Goal: Information Seeking & Learning: Learn about a topic

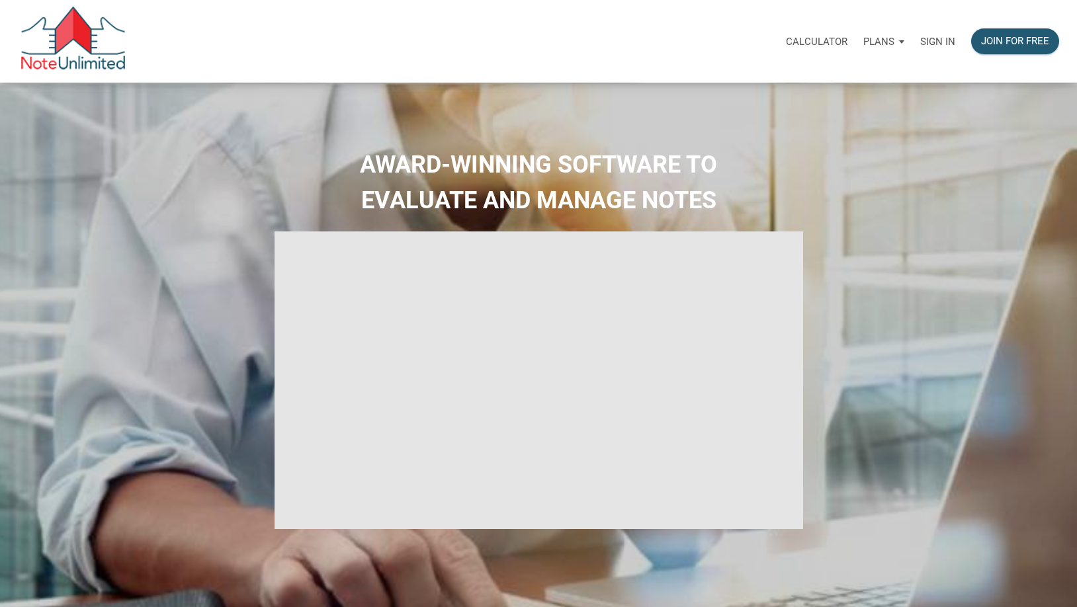
click at [927, 40] on p "Sign in" at bounding box center [937, 42] width 35 height 12
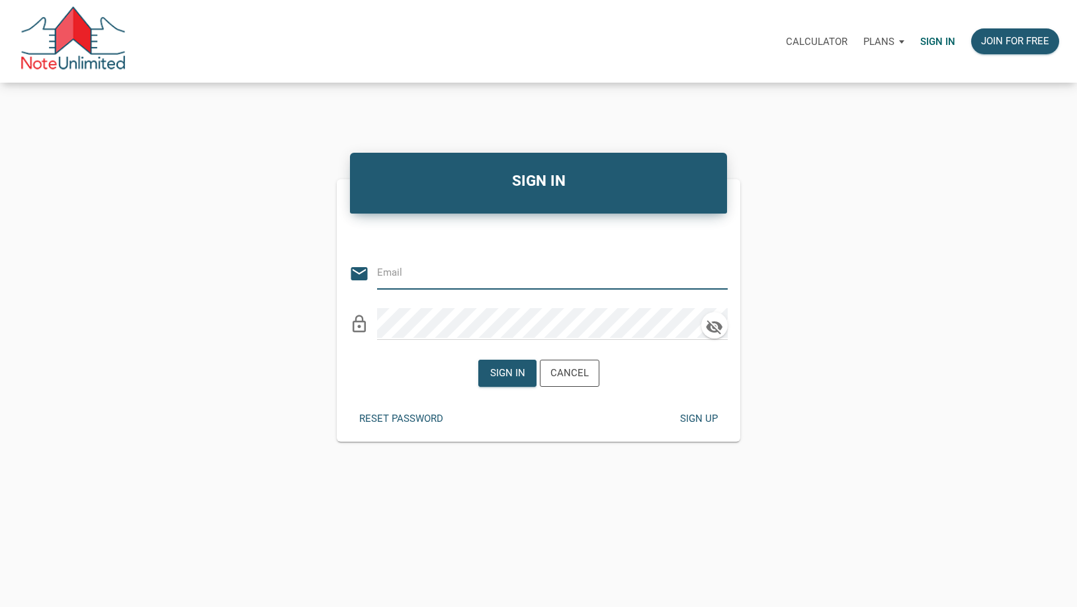
click at [373, 272] on div "email" at bounding box center [538, 269] width 378 height 40
click at [385, 268] on input "email" at bounding box center [542, 273] width 331 height 30
click at [395, 270] on input "email" at bounding box center [542, 273] width 331 height 30
type input "[EMAIL_ADDRESS][DOMAIN_NAME]"
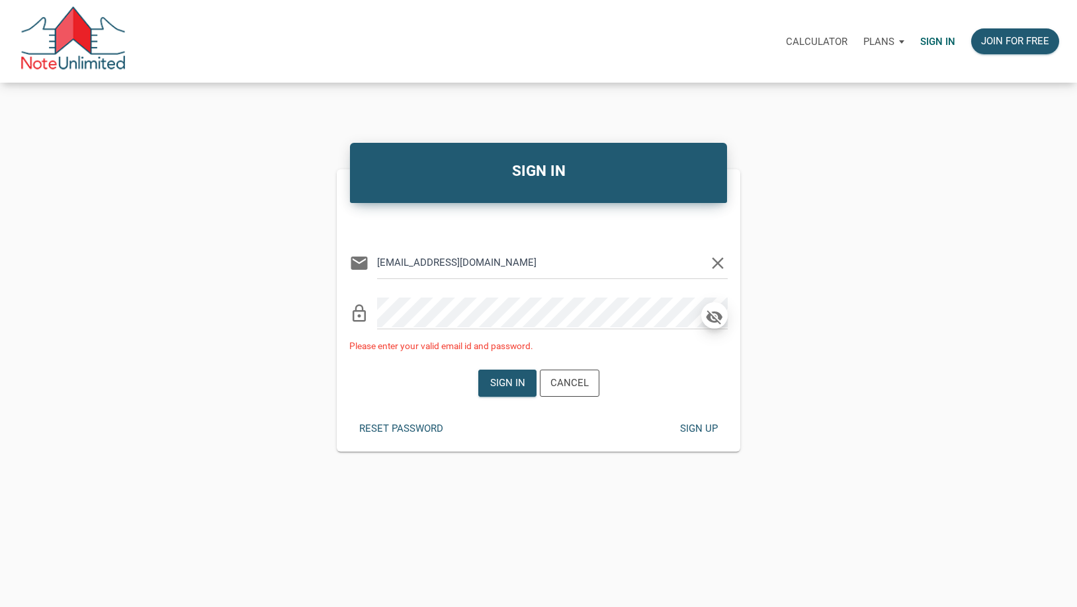
click at [718, 321] on icon "button" at bounding box center [714, 317] width 17 height 15
click at [511, 378] on div "Sign in" at bounding box center [506, 383] width 35 height 15
click at [331, 304] on div "SIGN IN Or Be Classical email [EMAIL_ADDRESS][DOMAIN_NAME] clear lock_outline P…" at bounding box center [538, 310] width 423 height 282
click at [315, 306] on div "SIGN IN Or Be Classical email [EMAIL_ADDRESS][DOMAIN_NAME] clear lock_outline P…" at bounding box center [538, 295] width 1077 height 313
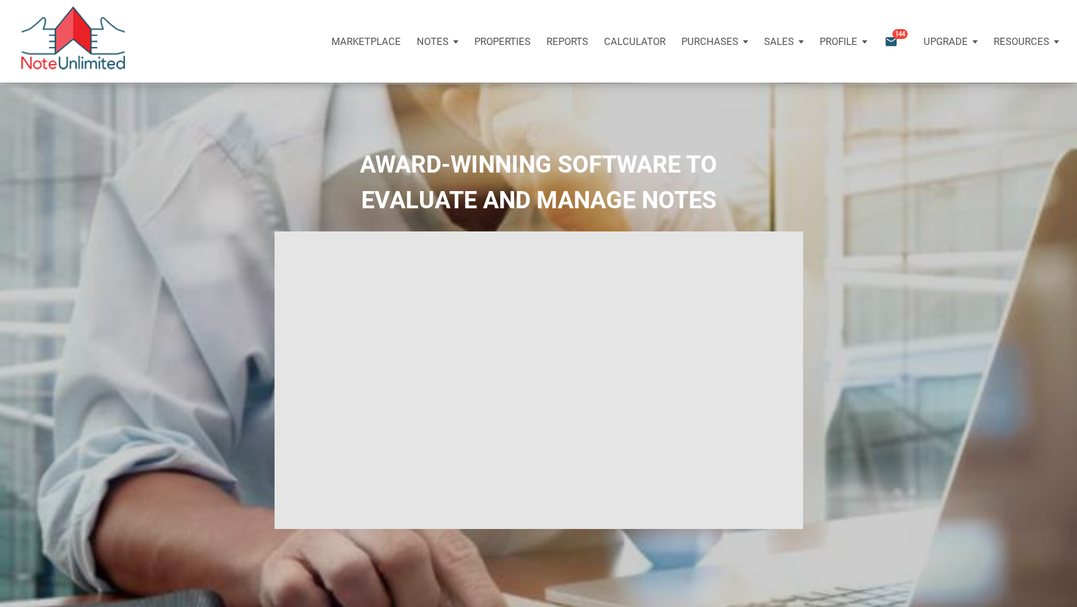
type input "Introduction to new features"
select select
click at [895, 38] on span "144" at bounding box center [899, 33] width 15 height 11
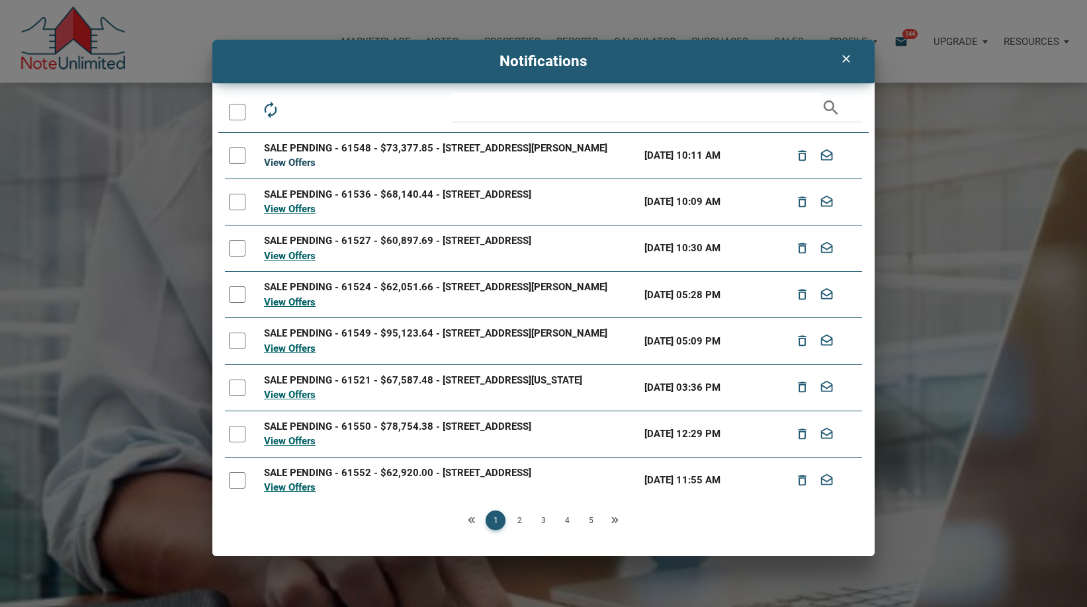
click at [274, 165] on link "View Offers" at bounding box center [290, 163] width 52 height 12
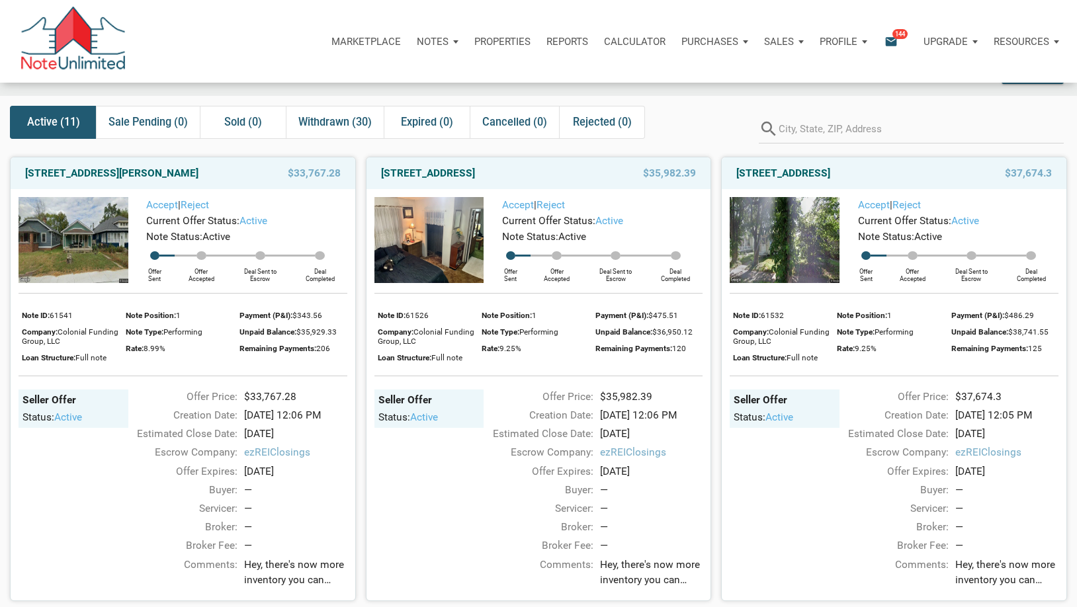
scroll to position [66, 0]
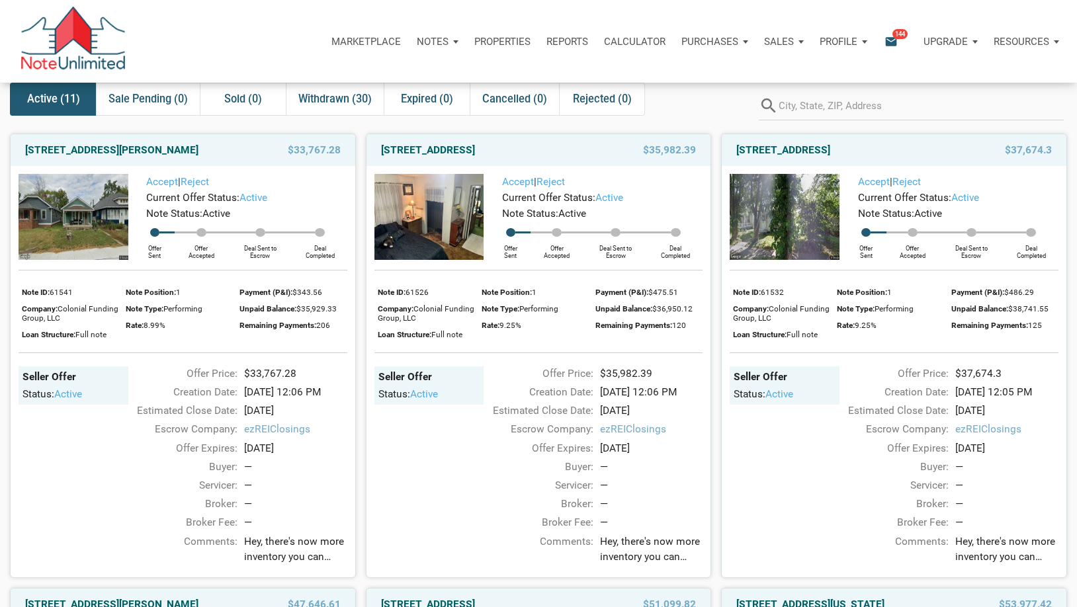
click at [300, 557] on span "Hey, there's now more inventory you can check out, with something for pretty mu…" at bounding box center [295, 549] width 103 height 30
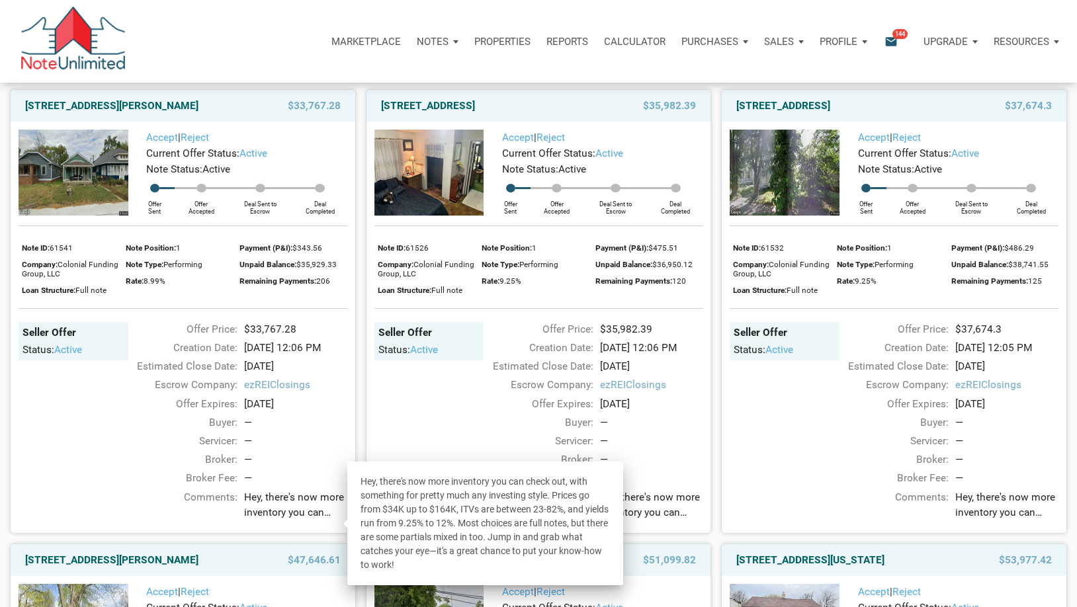
scroll to position [132, 0]
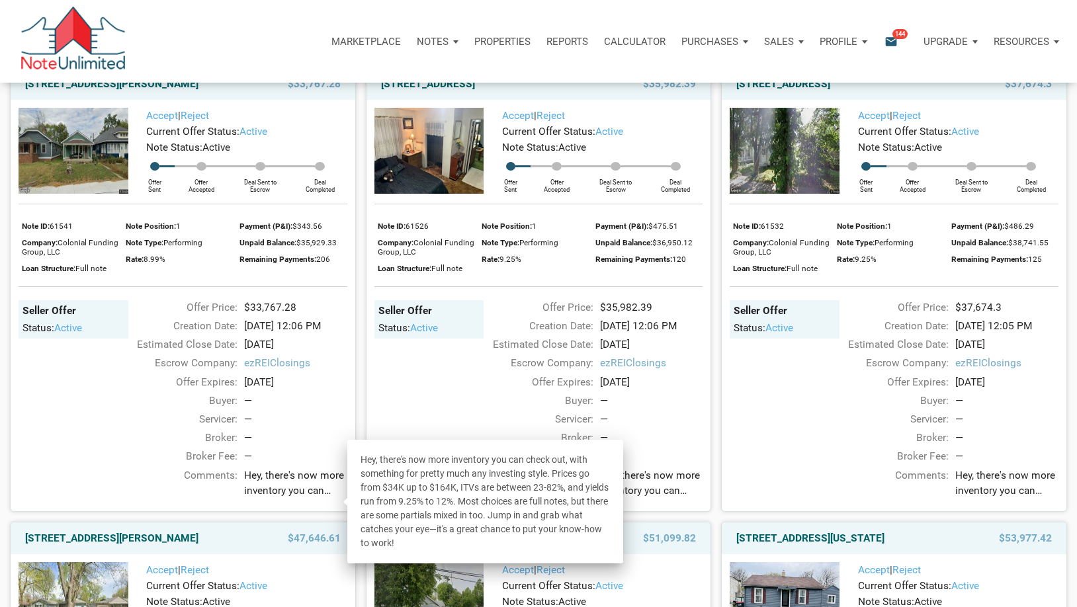
click at [124, 446] on div "Broker:" at bounding box center [180, 438] width 116 height 15
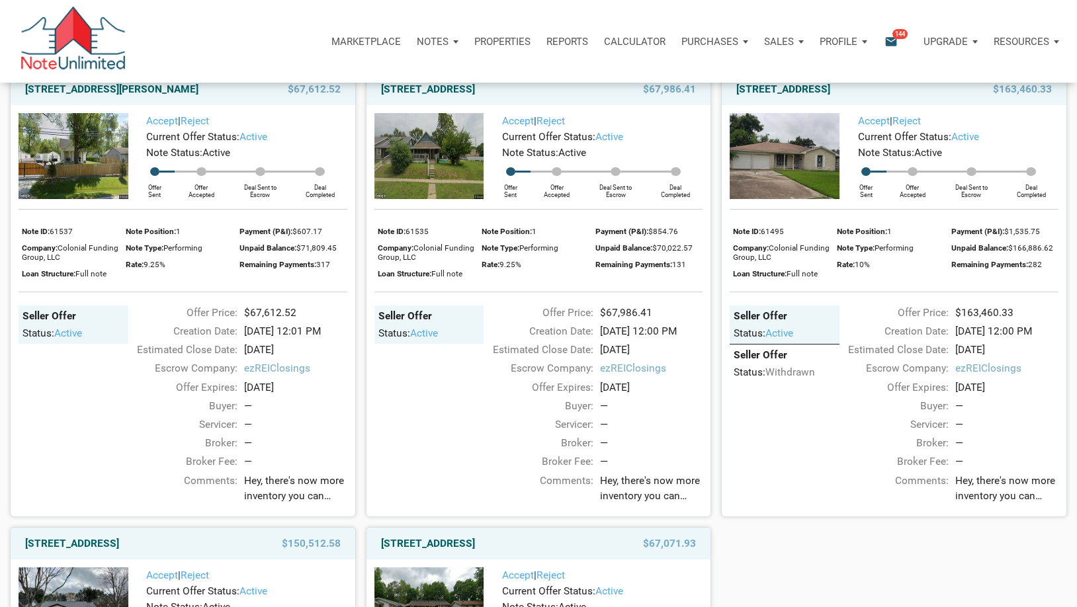
scroll to position [1058, 0]
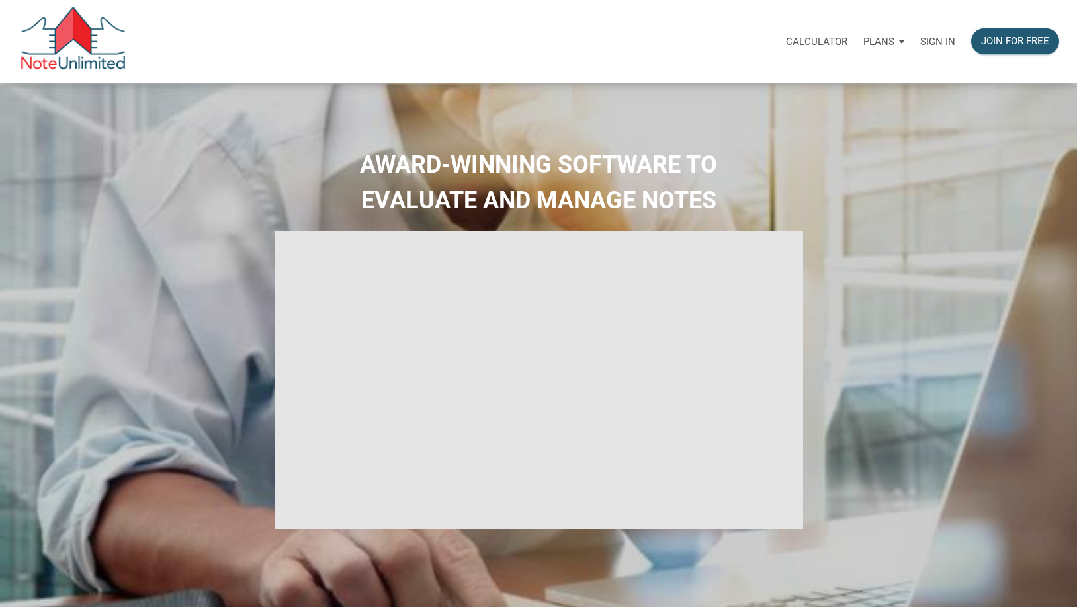
click at [949, 44] on p "Sign in" at bounding box center [937, 42] width 35 height 12
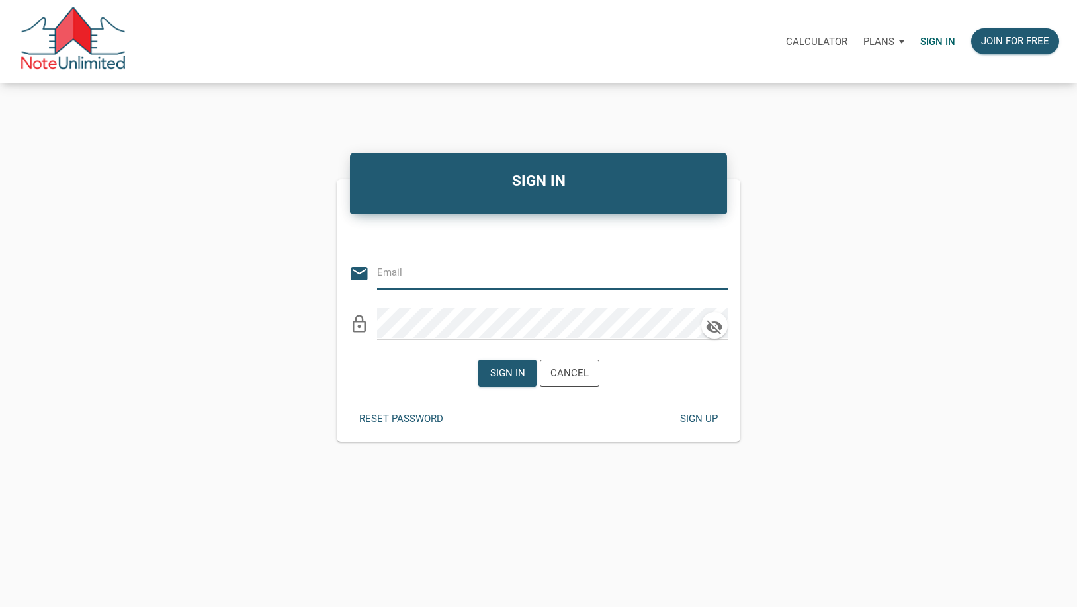
type input "[EMAIL_ADDRESS][DOMAIN_NAME]"
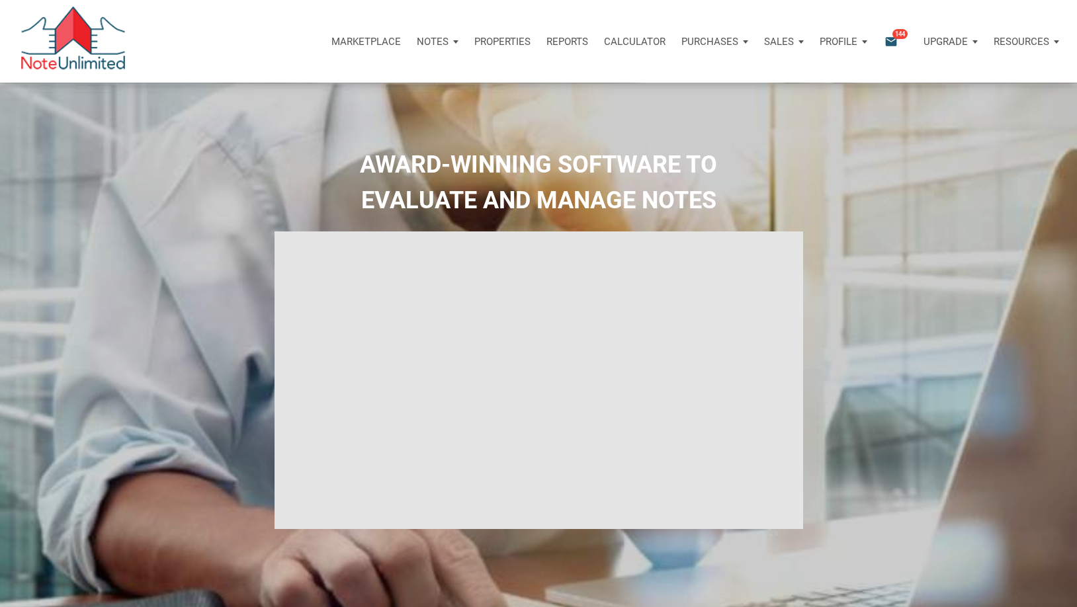
type input "Introduction to new features"
select select
click at [893, 44] on icon "email" at bounding box center [891, 41] width 16 height 15
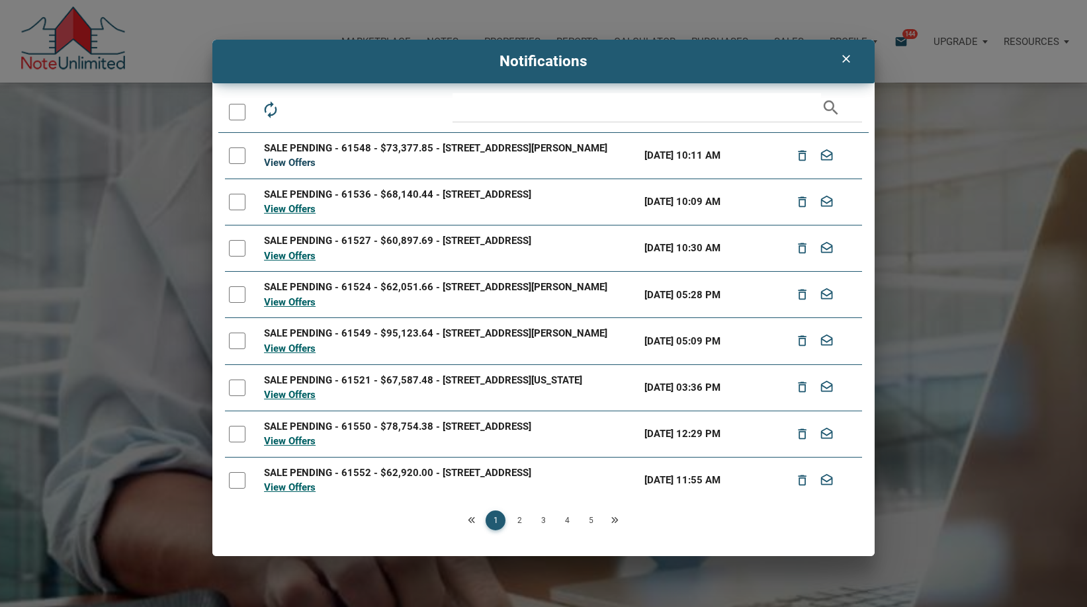
click at [292, 164] on link "View Offers" at bounding box center [290, 163] width 52 height 12
